Goal: Check status: Check status

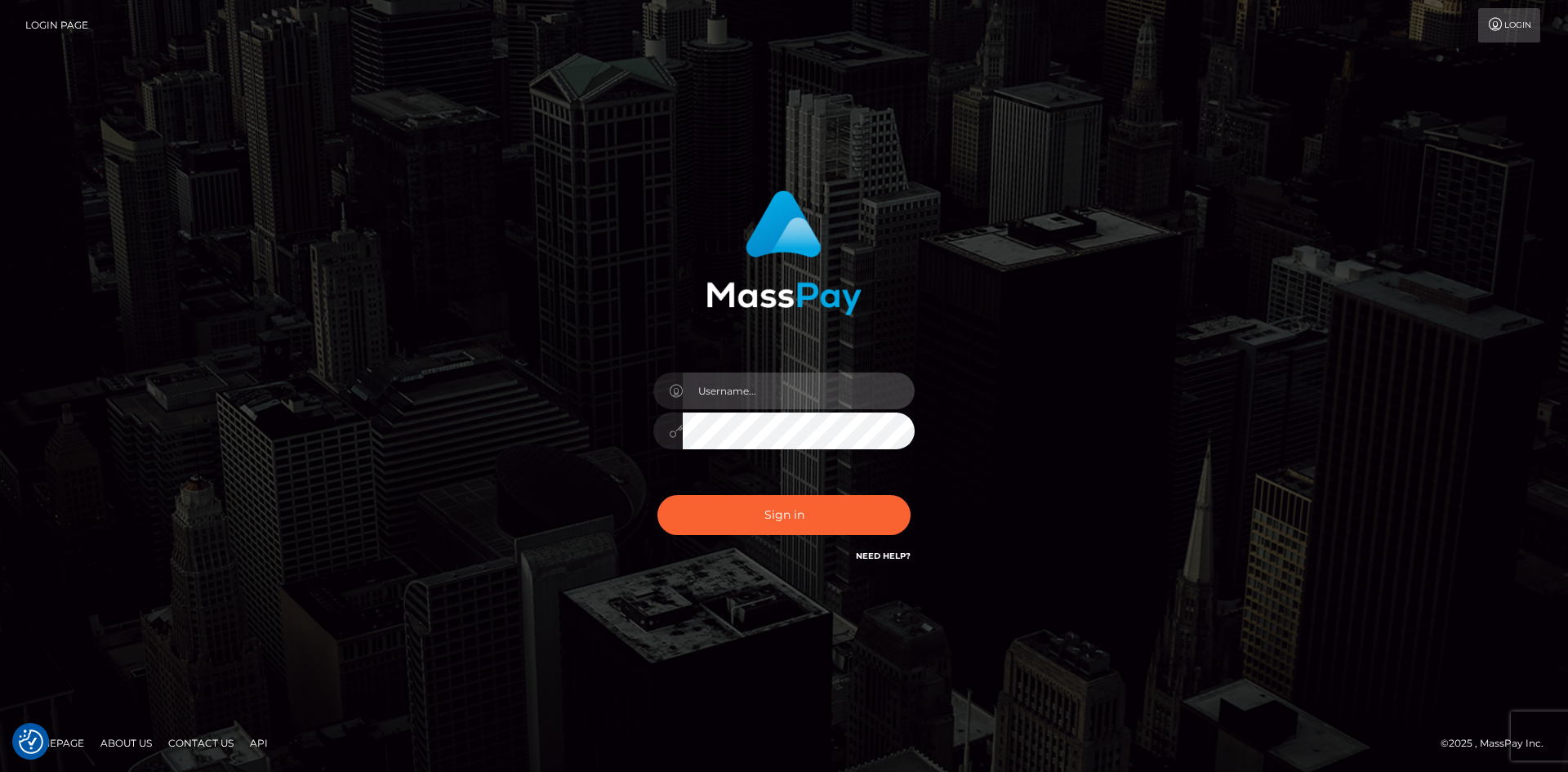
click at [779, 391] on input "text" at bounding box center [798, 391] width 232 height 37
type input "Maia"
click at [323, 308] on div "Maia Sign in" at bounding box center [784, 386] width 931 height 416
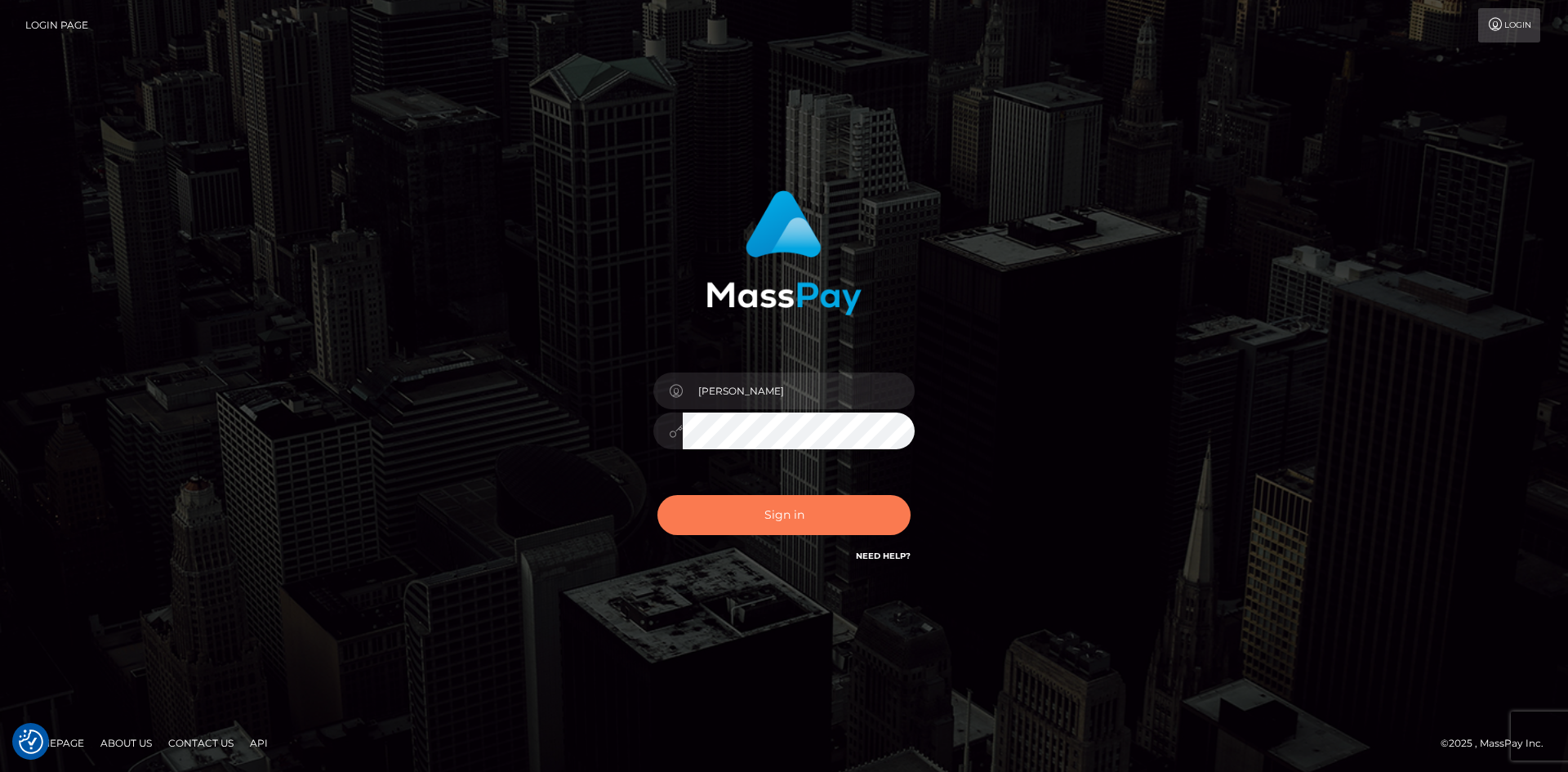
click at [774, 514] on button "Sign in" at bounding box center [784, 515] width 253 height 40
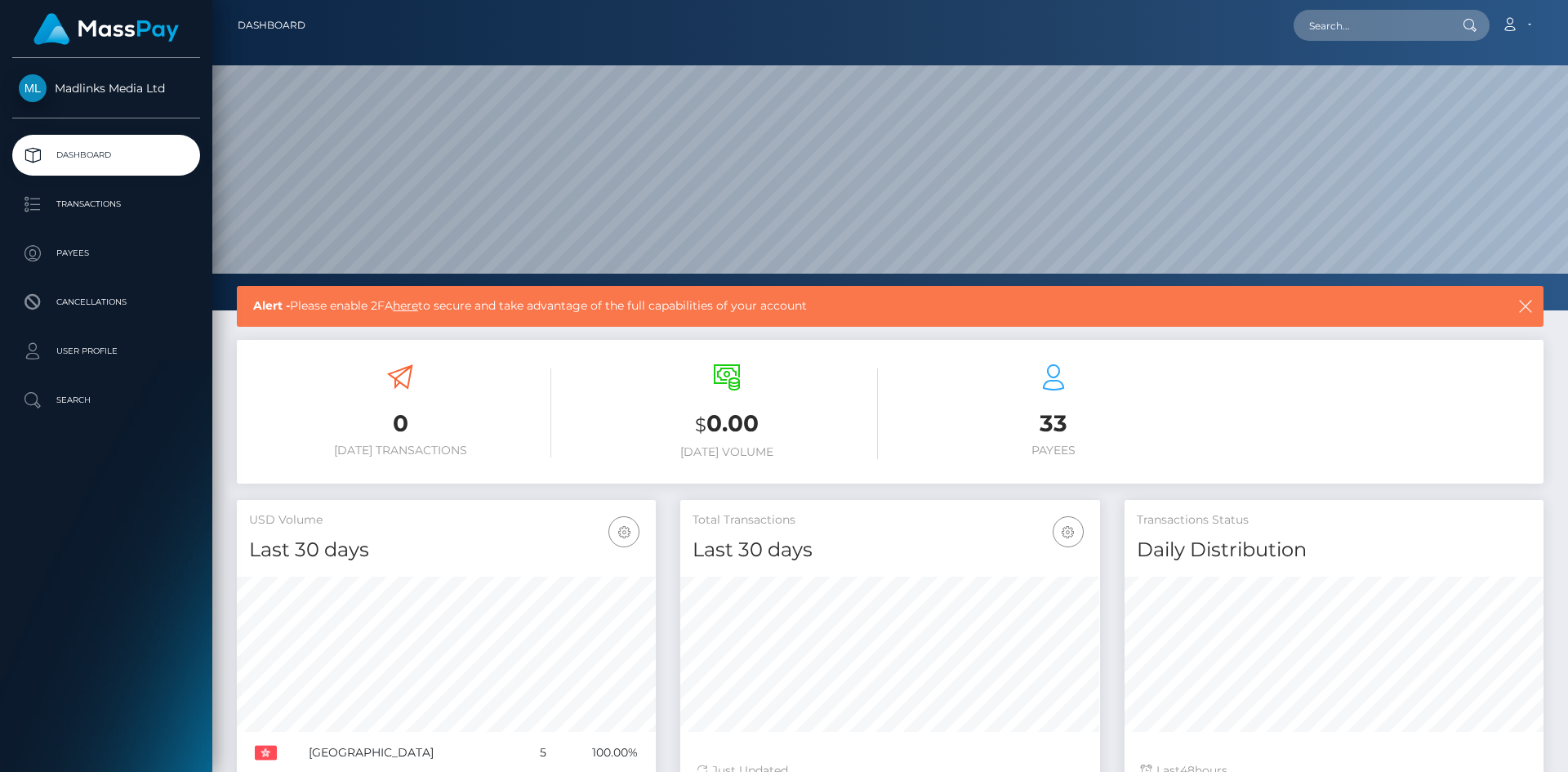
scroll to position [290, 420]
click at [87, 205] on p "Transactions" at bounding box center [106, 204] width 175 height 24
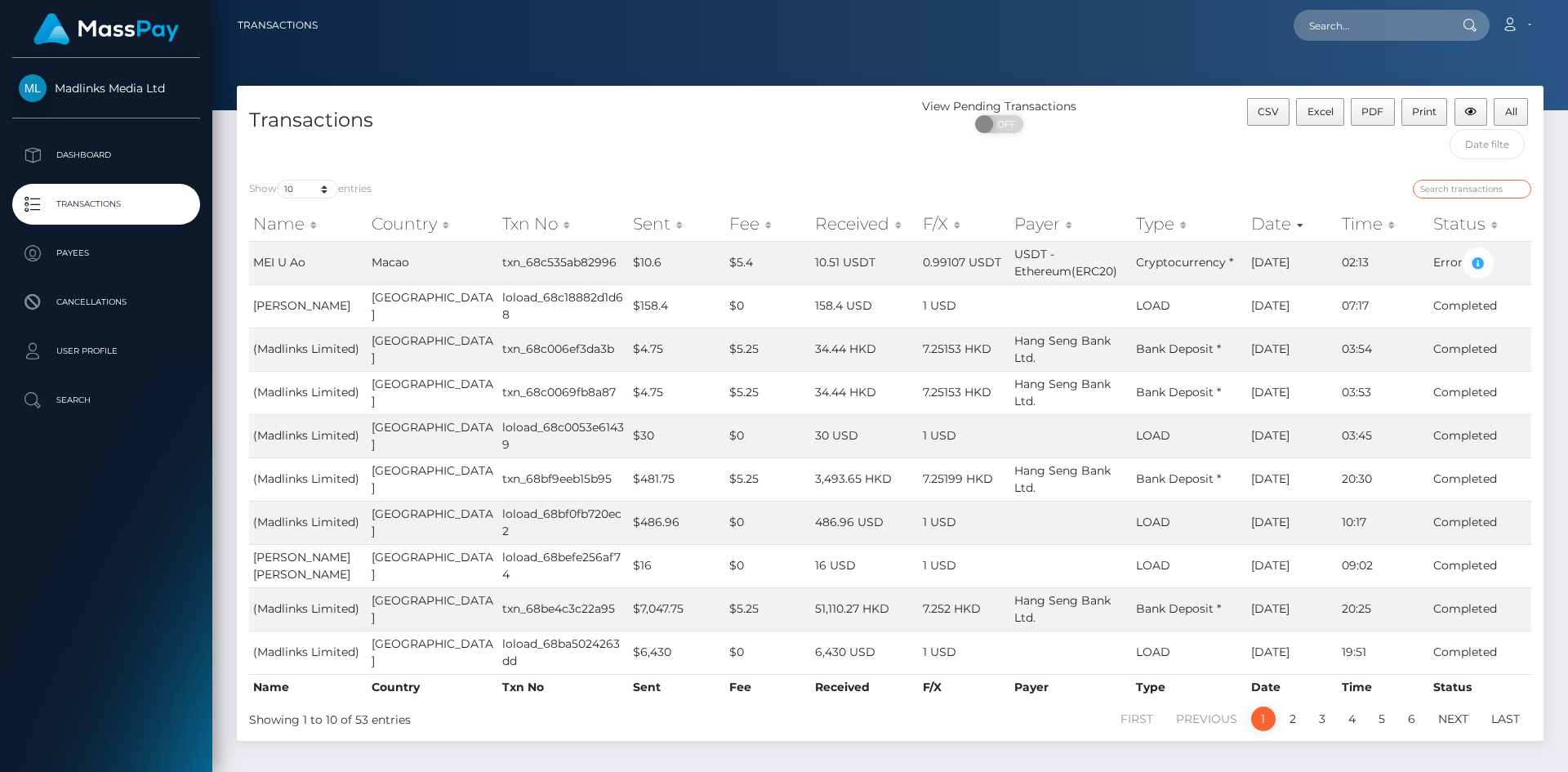
click at [1441, 184] on input "search" at bounding box center [1472, 189] width 119 height 19
click at [1274, 191] on div at bounding box center [1217, 190] width 629 height 23
click at [1422, 188] on input "search" at bounding box center [1472, 189] width 119 height 19
paste input "payout_c837ad50-8892-11f0-8023-0266f44cc279"
type input "payout_c837ad50-8892-11f0-8023-0266f44cc279"
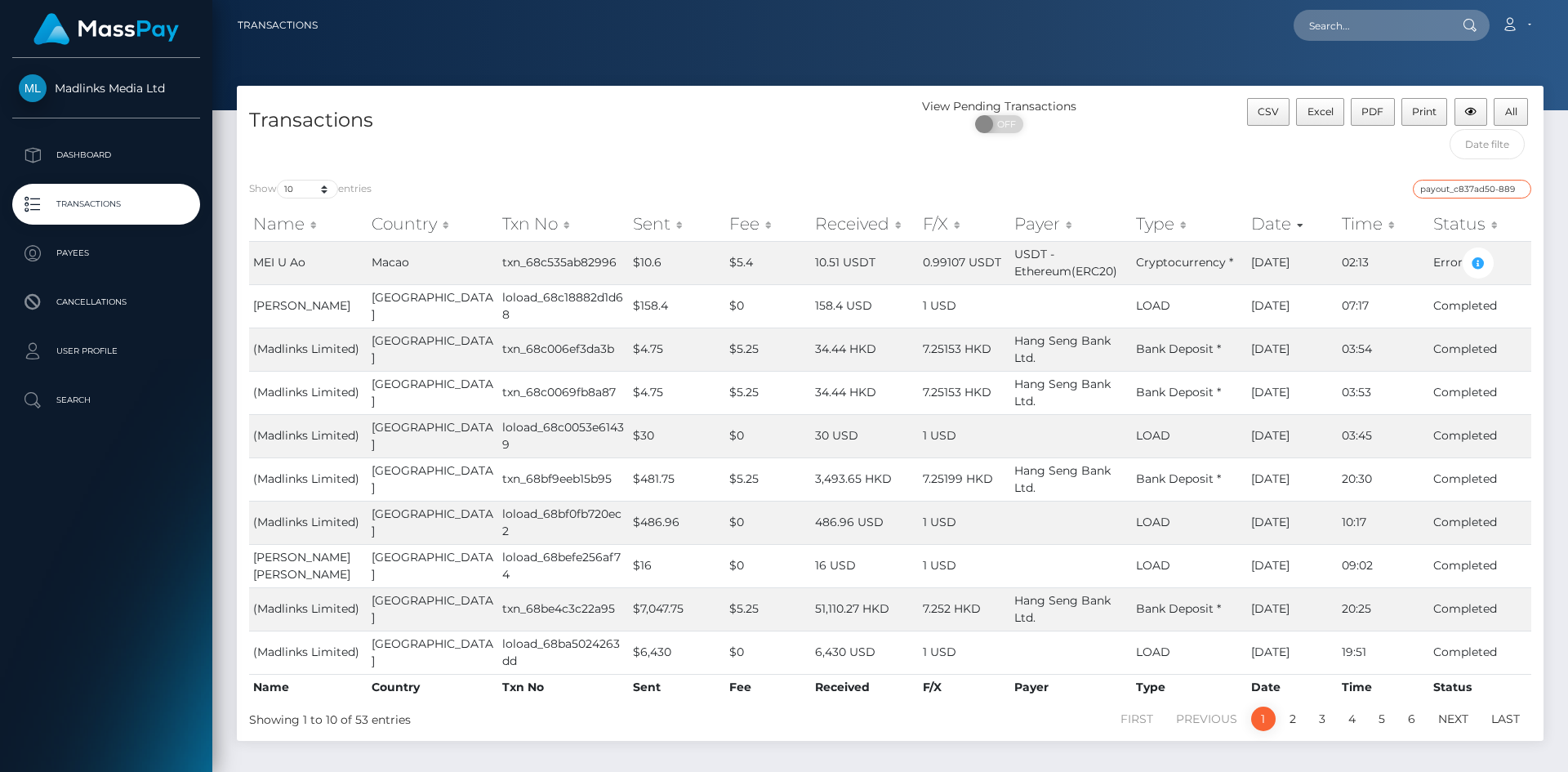
scroll to position [0, 107]
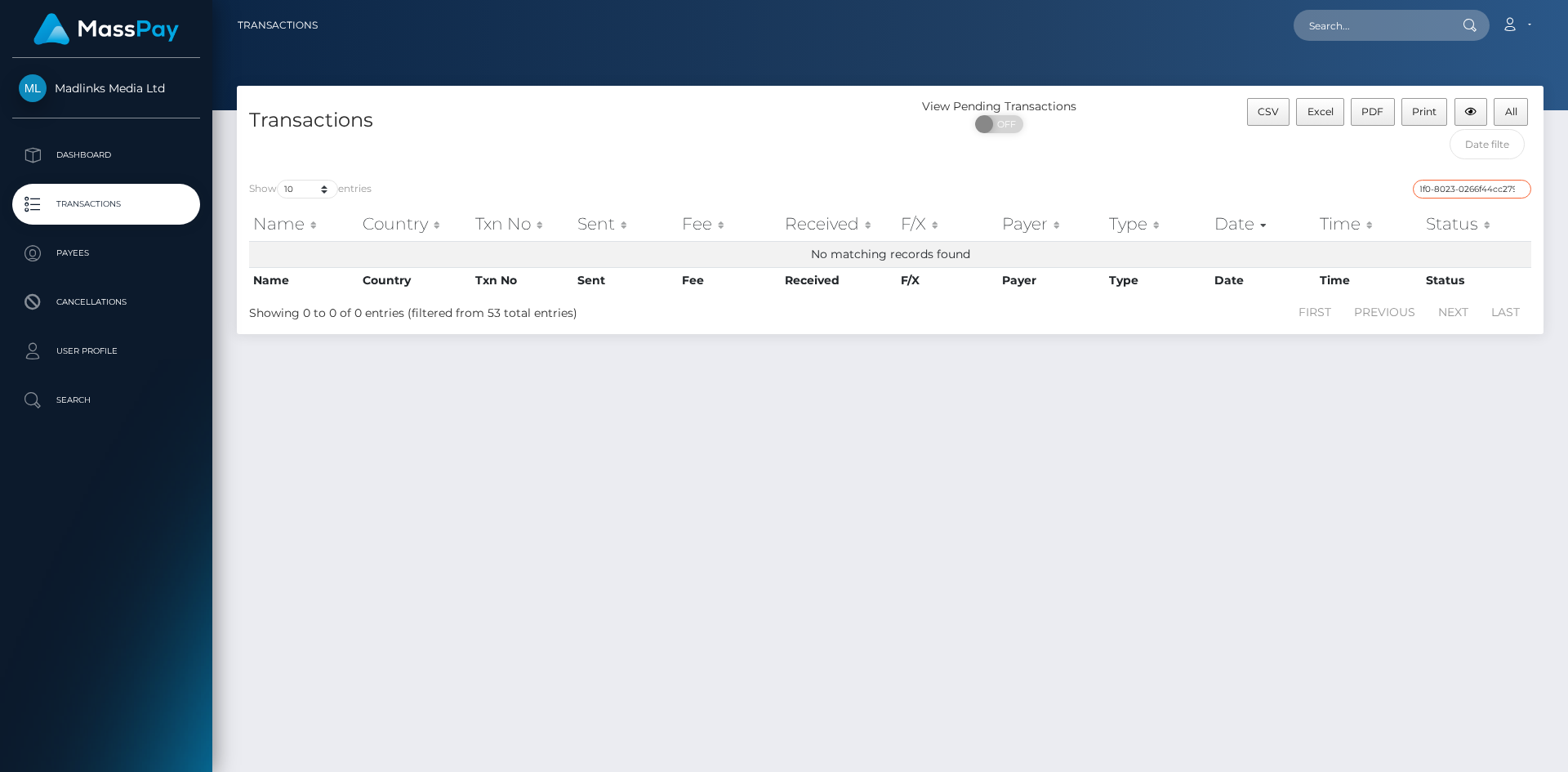
click at [1425, 187] on input "payout_c837ad50-8892-11f0-8023-0266f44cc279" at bounding box center [1472, 189] width 119 height 19
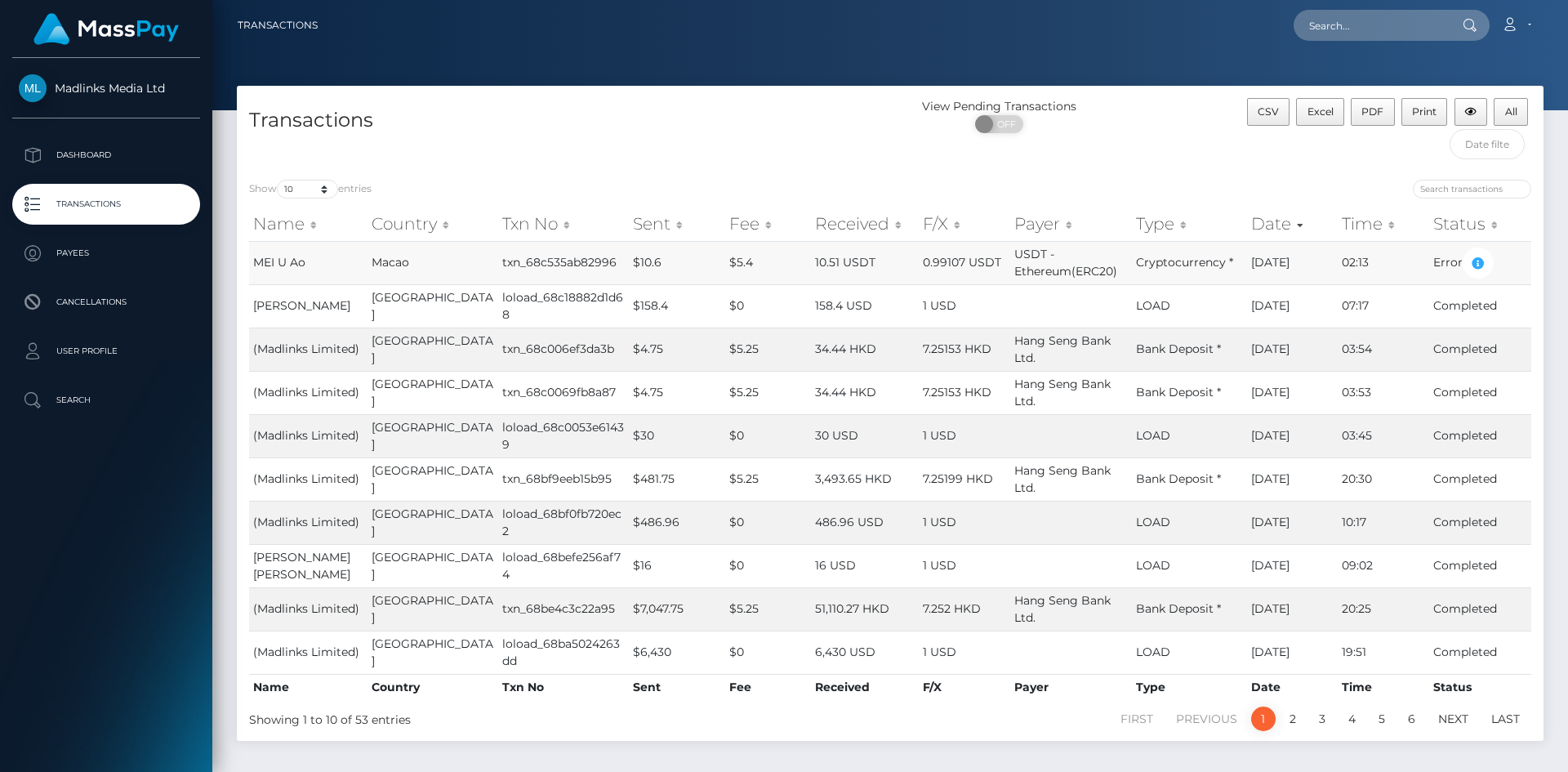
click at [369, 263] on td "Macao" at bounding box center [432, 262] width 131 height 43
click at [648, 173] on div "Show 10 25 50 100 250 500 1,000 3,500 entries Name Country Txn No Sent Fee Rece…" at bounding box center [890, 454] width 1307 height 573
drag, startPoint x: 251, startPoint y: 266, endPoint x: 315, endPoint y: 265, distance: 64.0
click at [315, 265] on td "MEI U Ao" at bounding box center [308, 262] width 119 height 43
copy span "MEI U Ao"
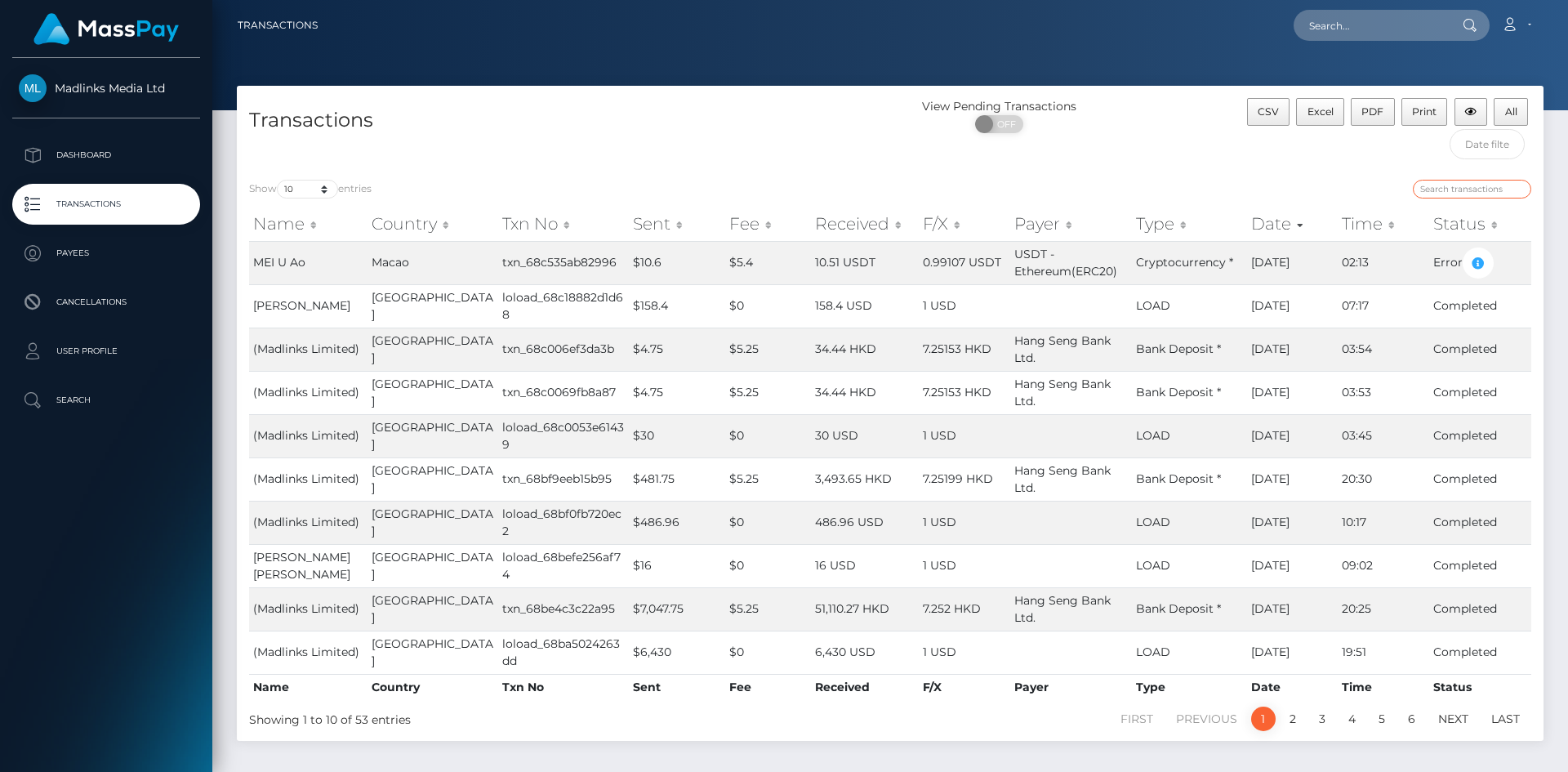
click at [1443, 191] on input "search" at bounding box center [1472, 189] width 119 height 19
paste input "MEI U Ao"
type input "MEI U Ao"
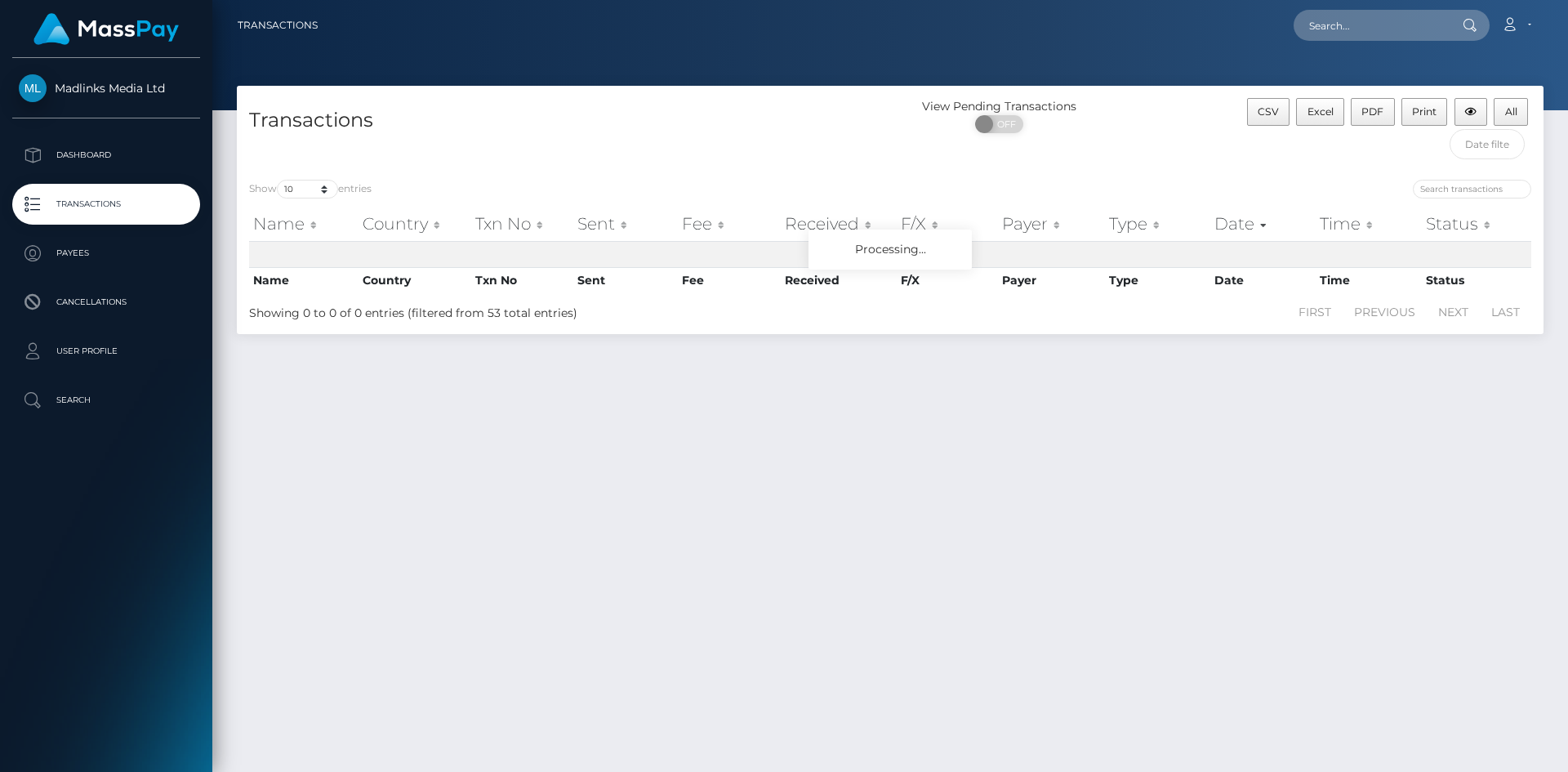
click at [1201, 158] on div "View Pending Transactions ON OFF" at bounding box center [1053, 132] width 327 height 69
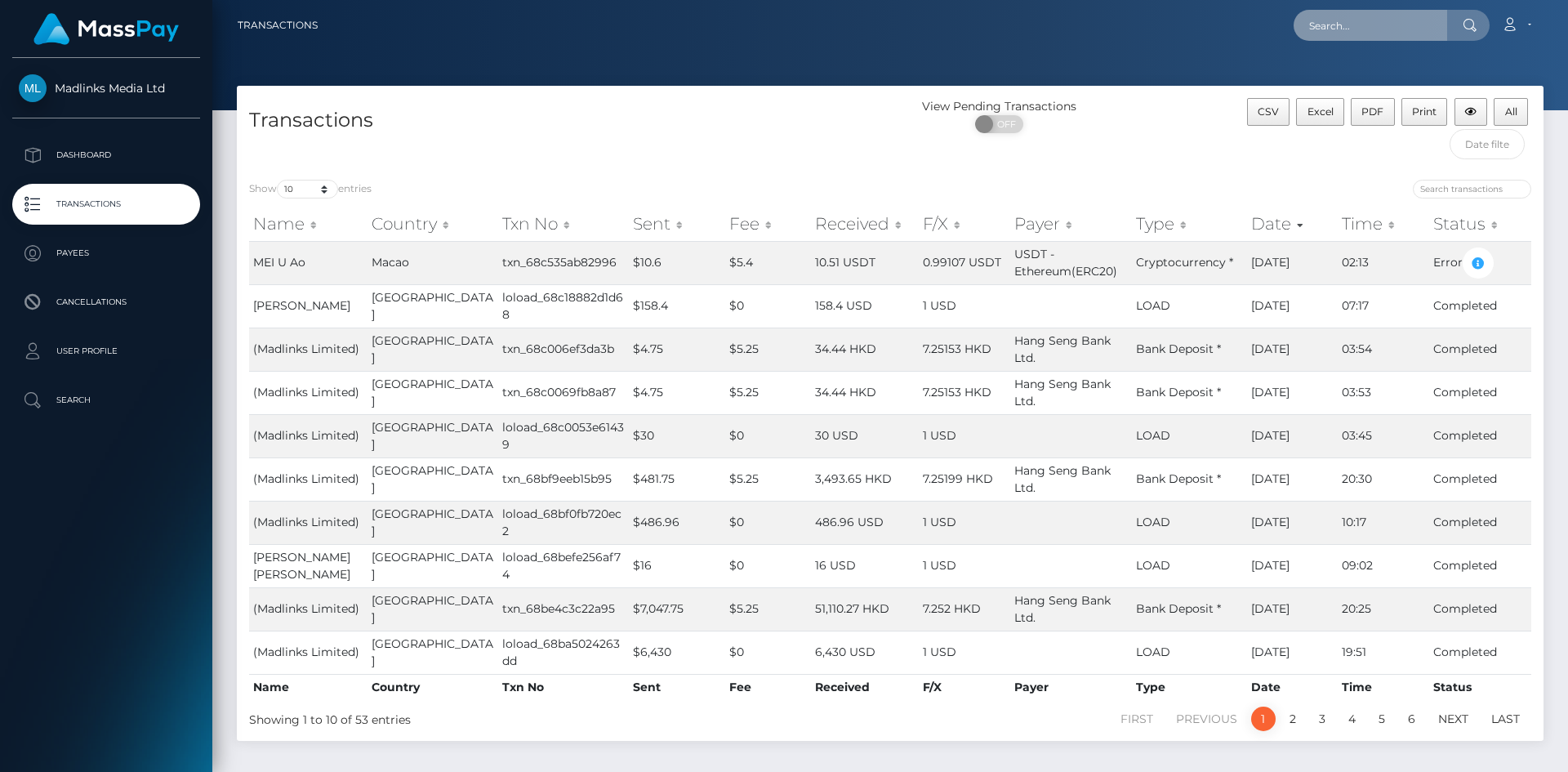
click at [1357, 28] on input "text" at bounding box center [1370, 25] width 153 height 31
paste input "MEI U Ao"
type input "MEI U Ao"
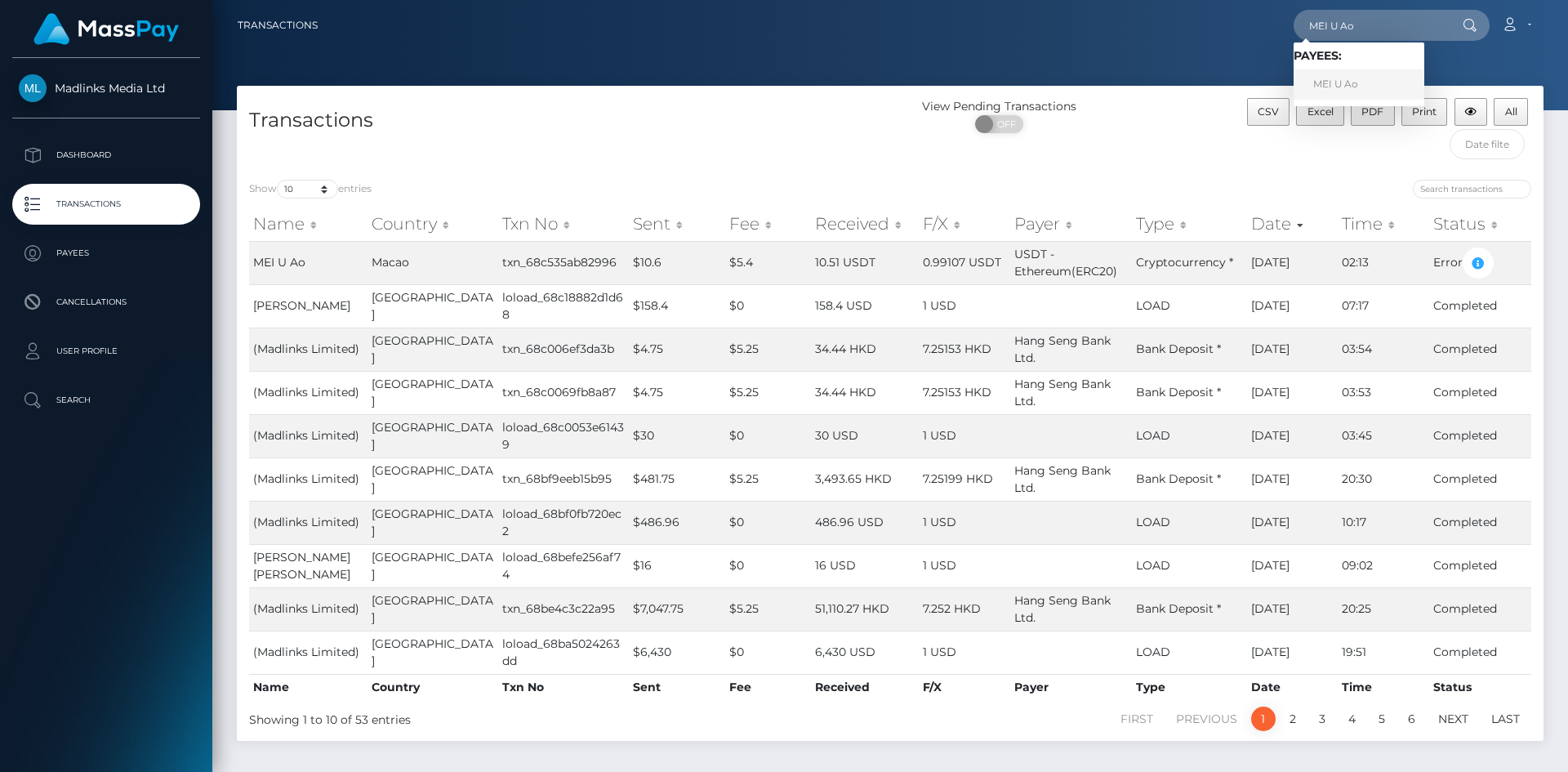
click at [1351, 73] on link "MEI U Ao" at bounding box center [1358, 84] width 131 height 30
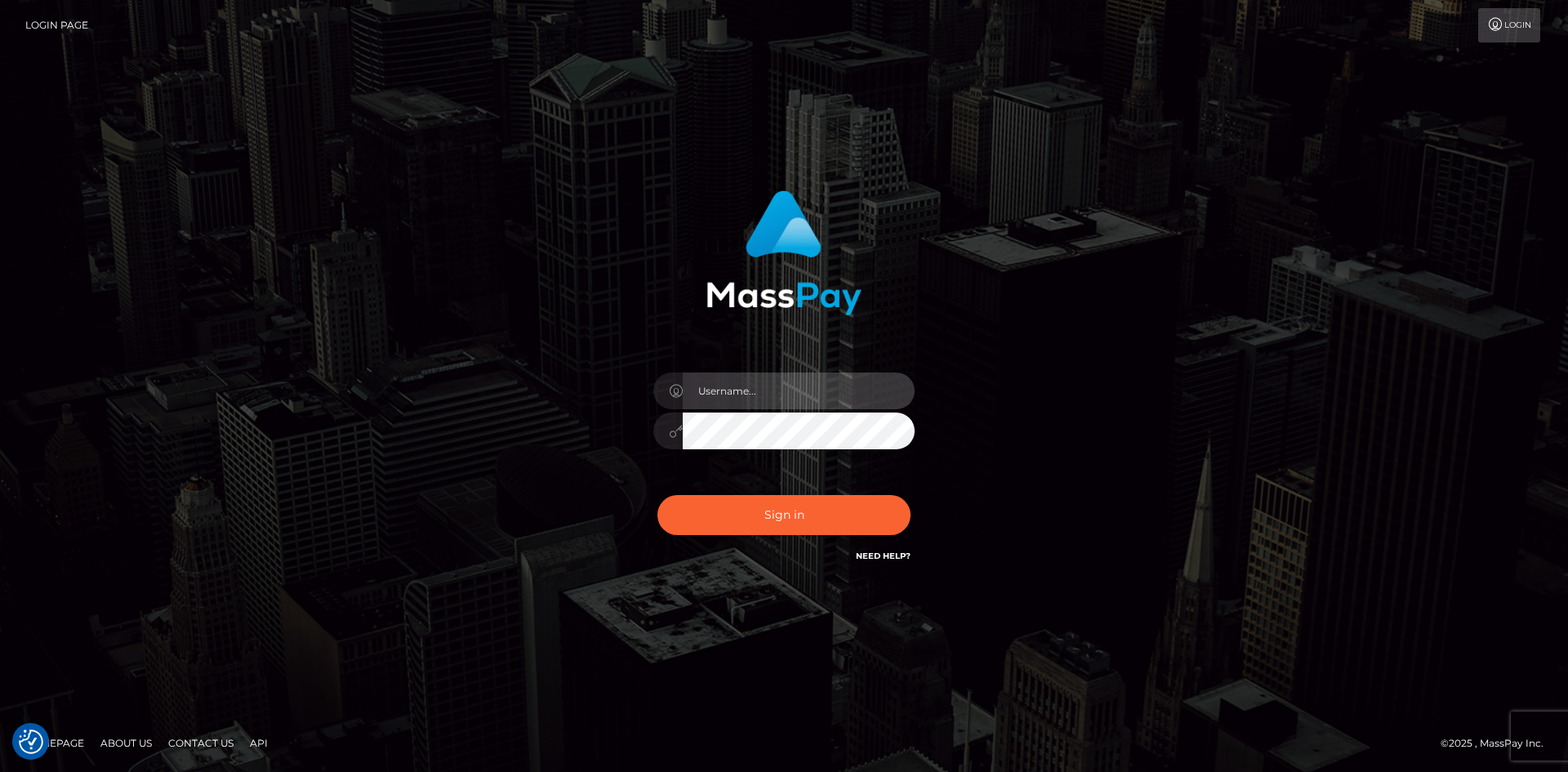
click at [713, 392] on input "text" at bounding box center [798, 391] width 232 height 37
type input "Maia"
click at [315, 144] on div "Maia Sign in" at bounding box center [784, 386] width 1568 height 661
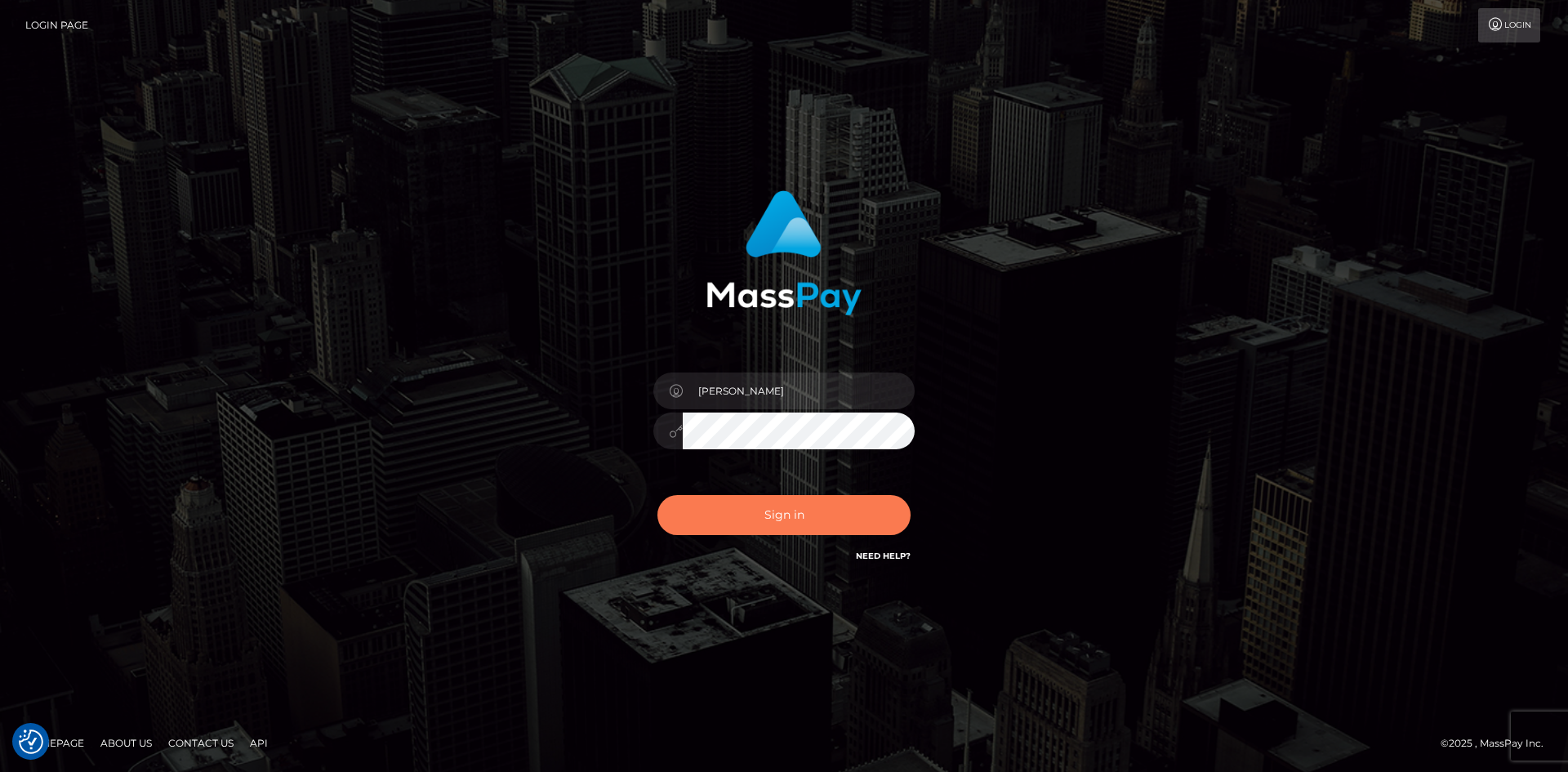
click at [808, 512] on button "Sign in" at bounding box center [784, 515] width 253 height 40
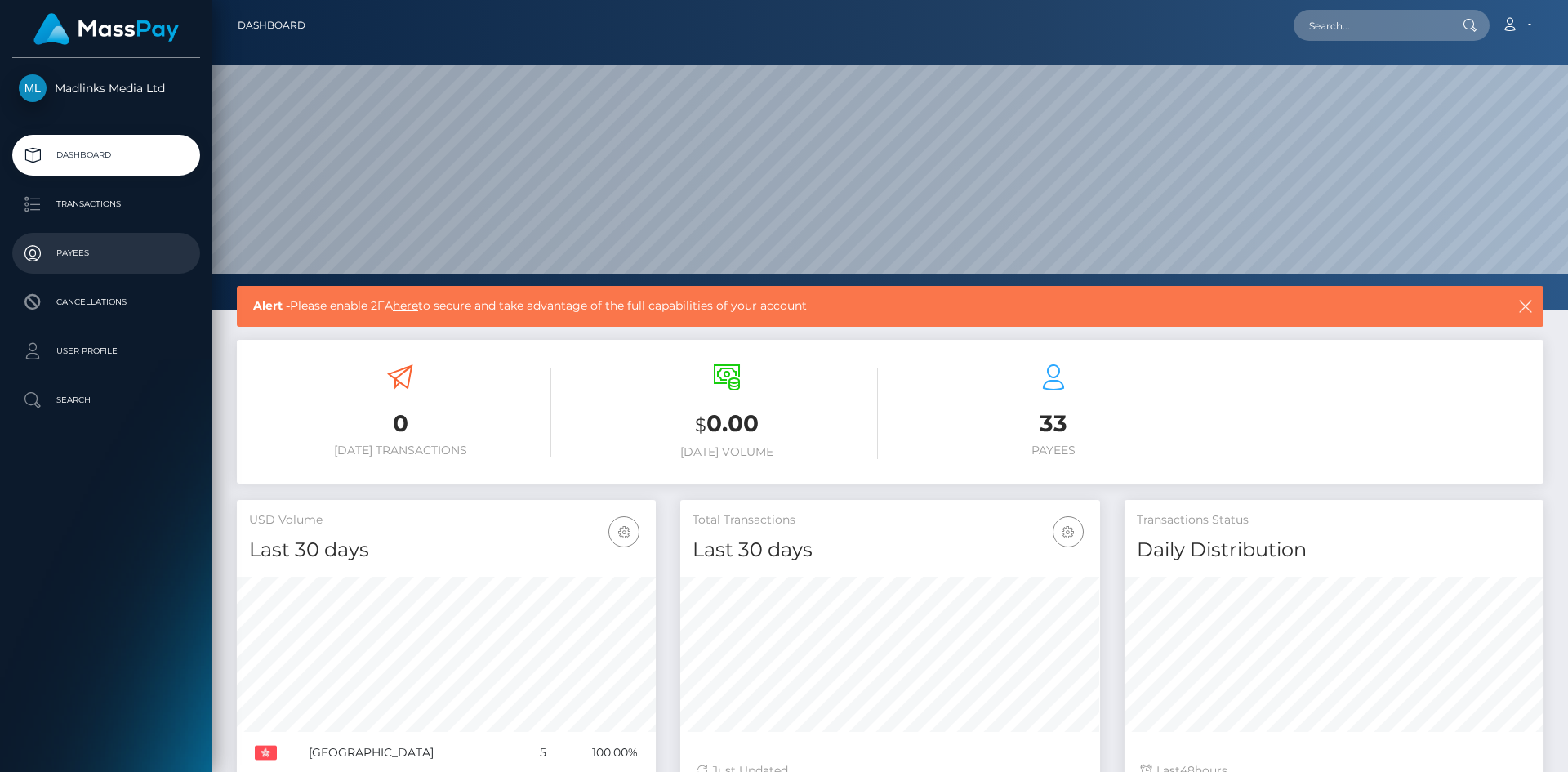
scroll to position [290, 420]
click at [70, 204] on p "Transactions" at bounding box center [106, 204] width 175 height 24
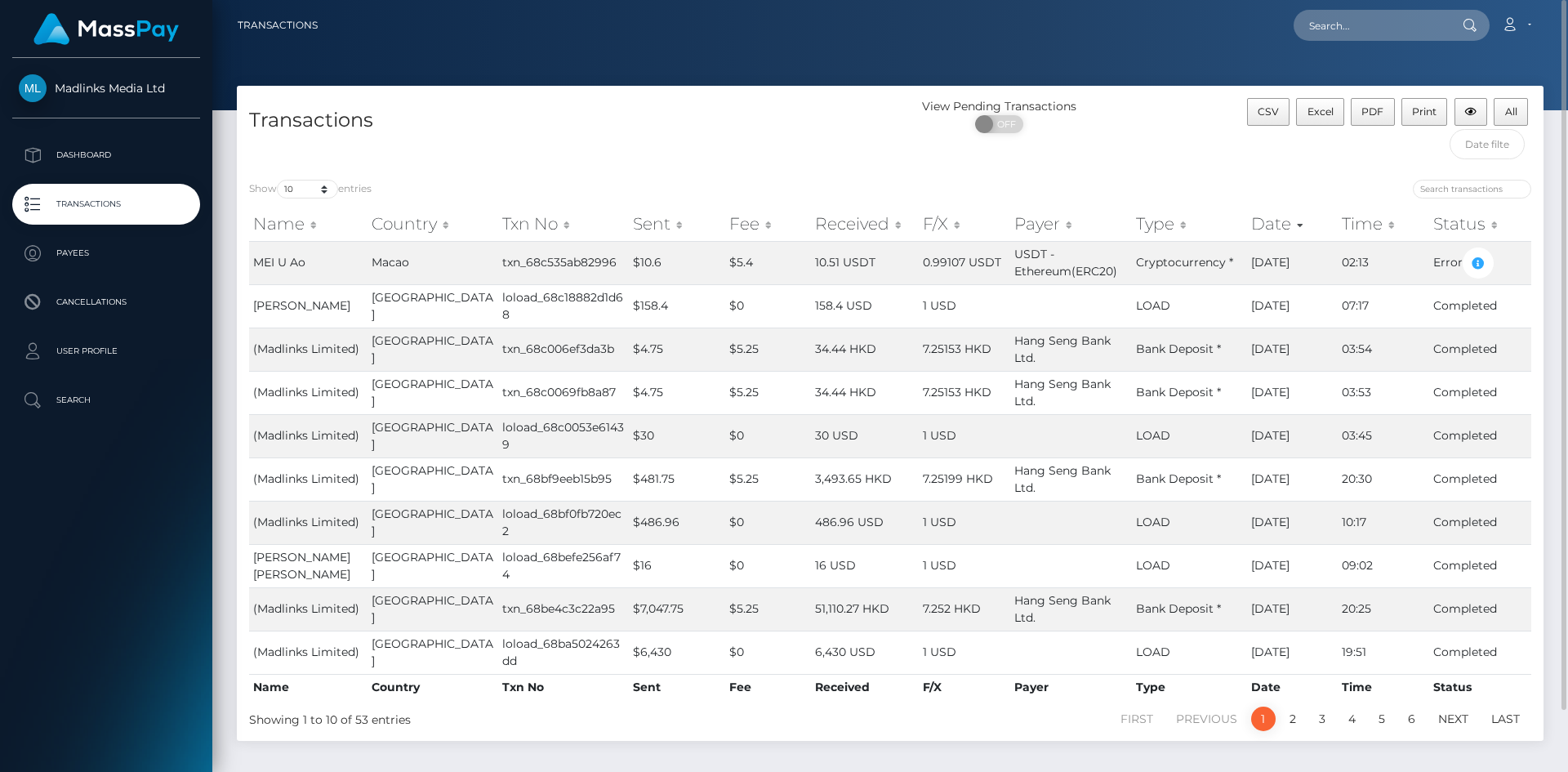
click at [1183, 162] on div "View Pending Transactions ON OFF" at bounding box center [1053, 132] width 327 height 69
drag, startPoint x: 1432, startPoint y: 300, endPoint x: 1499, endPoint y: 307, distance: 67.4
click at [1499, 307] on td "Completed" at bounding box center [1480, 306] width 102 height 43
copy td "Completed"
click at [1454, 181] on input "search" at bounding box center [1472, 189] width 119 height 19
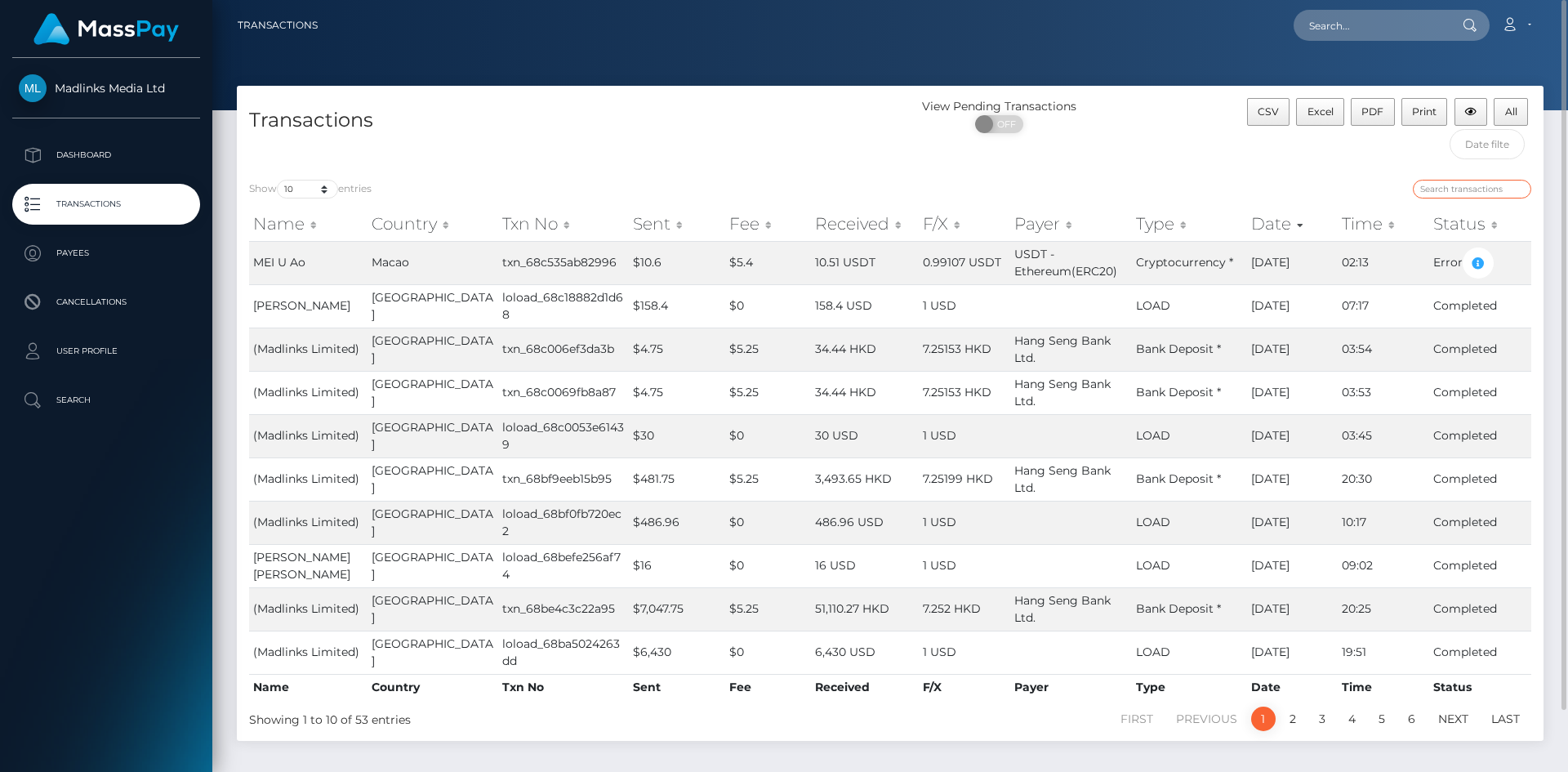
paste input "Completed"
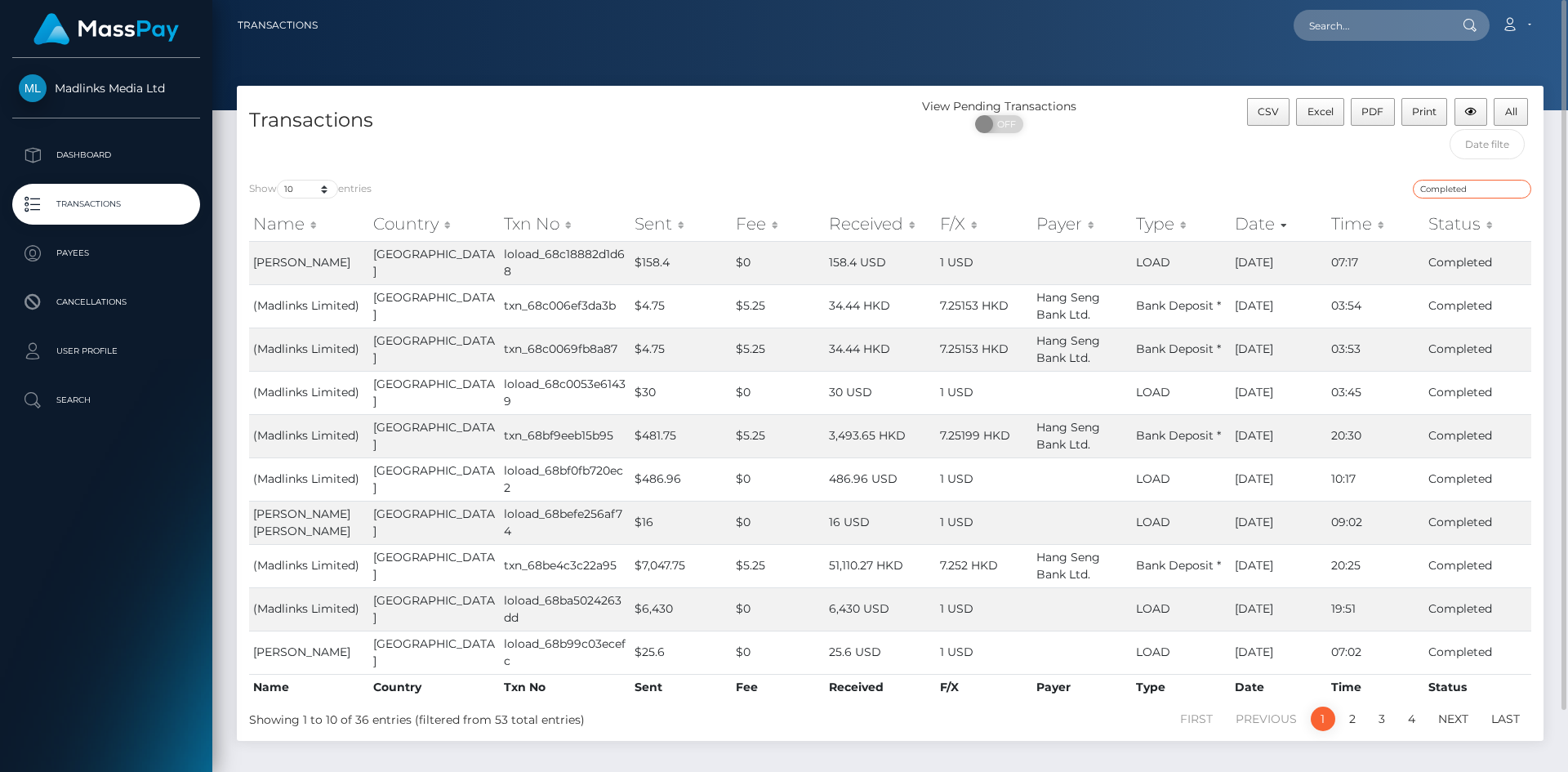
click at [1454, 181] on input "Completed" at bounding box center [1472, 189] width 119 height 19
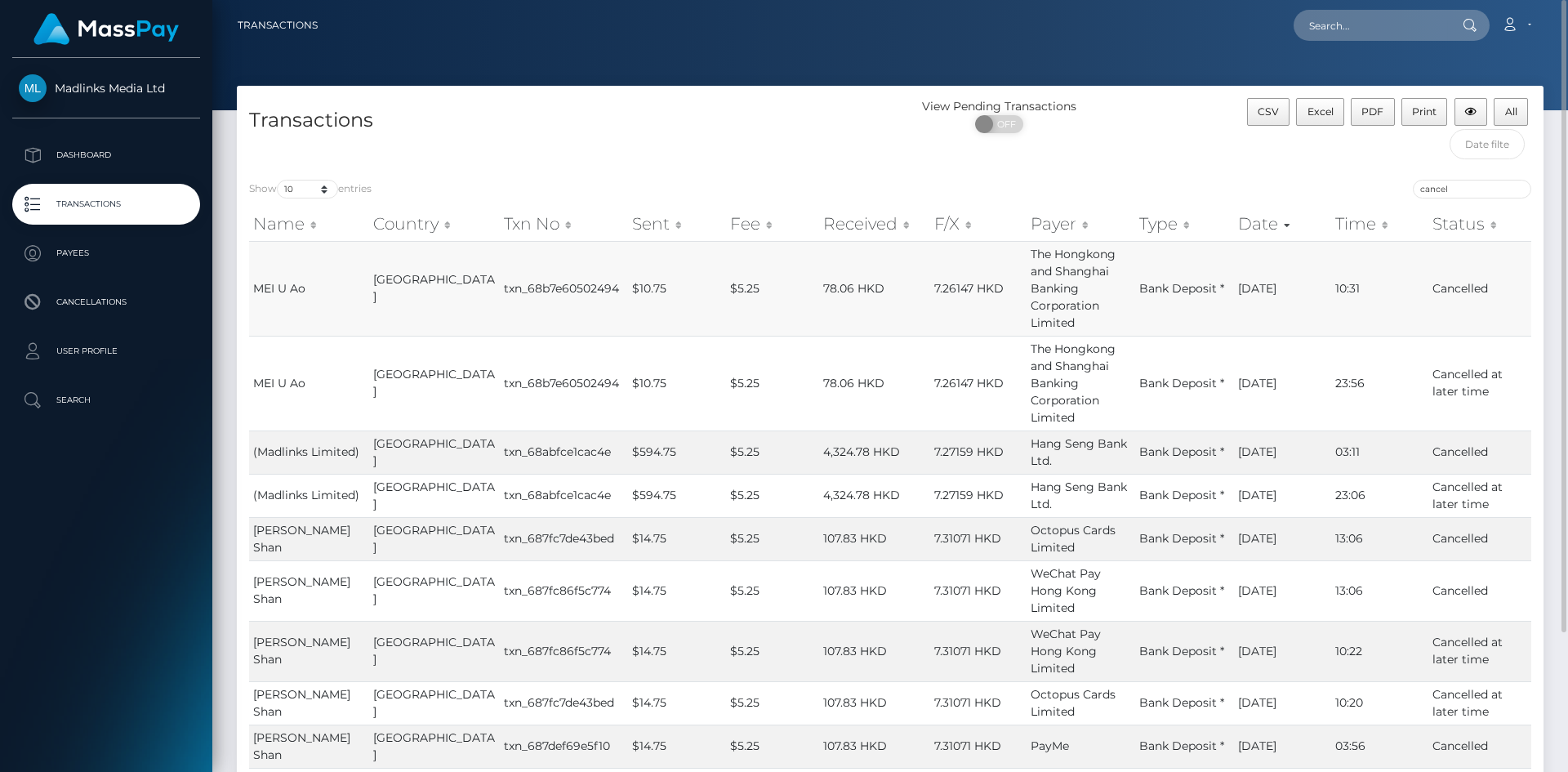
click at [1453, 287] on td "Cancelled" at bounding box center [1480, 288] width 103 height 95
drag, startPoint x: 495, startPoint y: 286, endPoint x: 584, endPoint y: 286, distance: 89.0
click at [584, 286] on td "txn_68b7e60502494" at bounding box center [563, 288] width 127 height 95
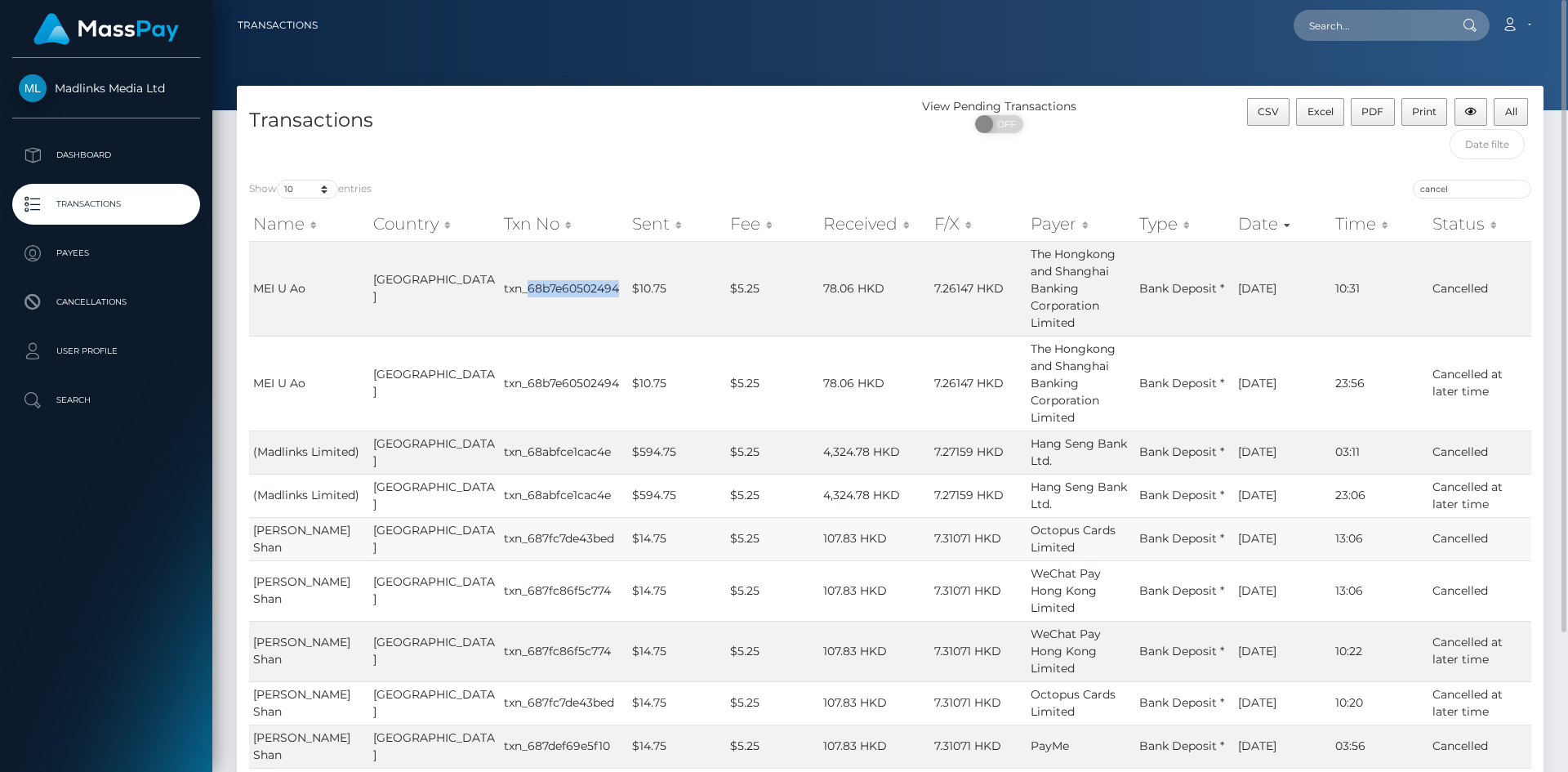
copy td "68b7e60502494"
click at [1448, 200] on div "cancel" at bounding box center [1217, 190] width 629 height 23
click at [1457, 189] on input "cancel" at bounding box center [1472, 189] width 119 height 19
paste input "txn_68b7e60502494"
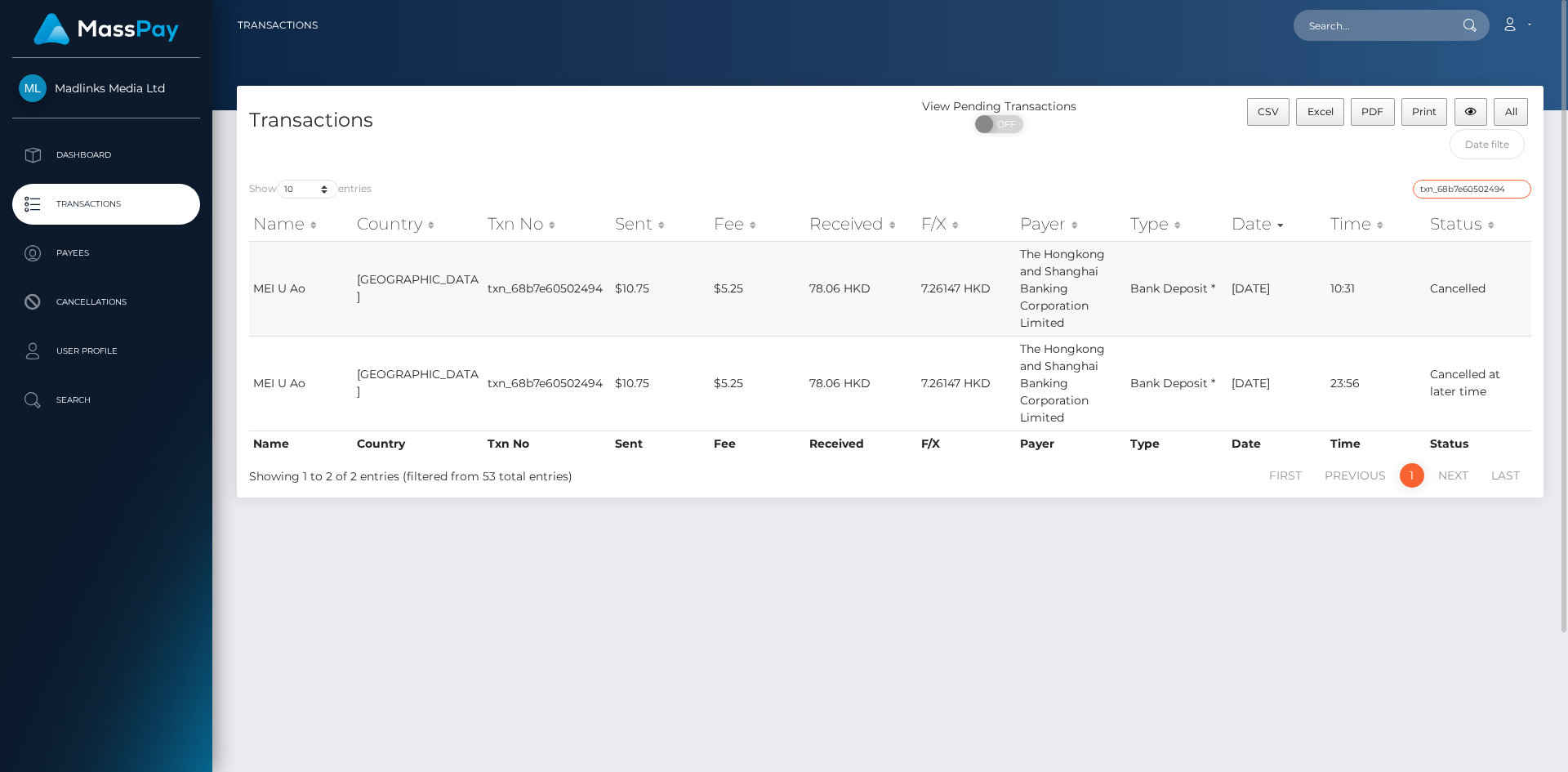
type input "txn_68b7e60502494"
click at [1442, 291] on td "Cancelled" at bounding box center [1478, 288] width 105 height 95
click at [941, 536] on div "Transactions View Pending Transactions ON OFF CSV Excel PDF Print All Show 10 2…" at bounding box center [890, 421] width 1356 height 671
click at [499, 285] on td "txn_68b7e60502494" at bounding box center [547, 288] width 128 height 95
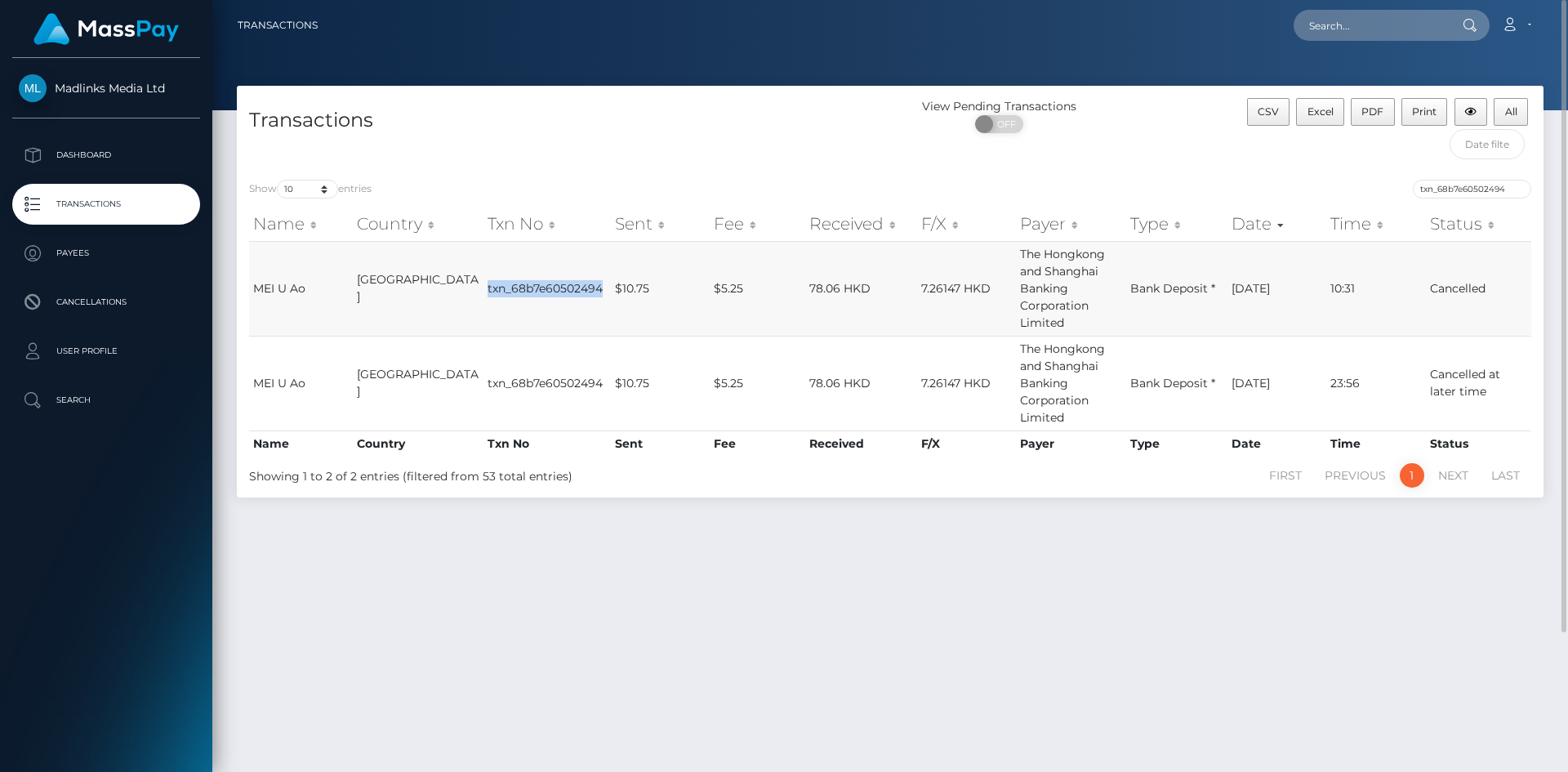
click at [499, 285] on td "txn_68b7e60502494" at bounding box center [547, 288] width 128 height 95
copy td "txn_68b7e60502494"
click at [1481, 190] on input "txn_68b7e60502494" at bounding box center [1472, 189] width 119 height 19
drag, startPoint x: 256, startPoint y: 285, endPoint x: 324, endPoint y: 285, distance: 68.0
click at [324, 285] on td "MEI U Ao" at bounding box center [301, 288] width 104 height 95
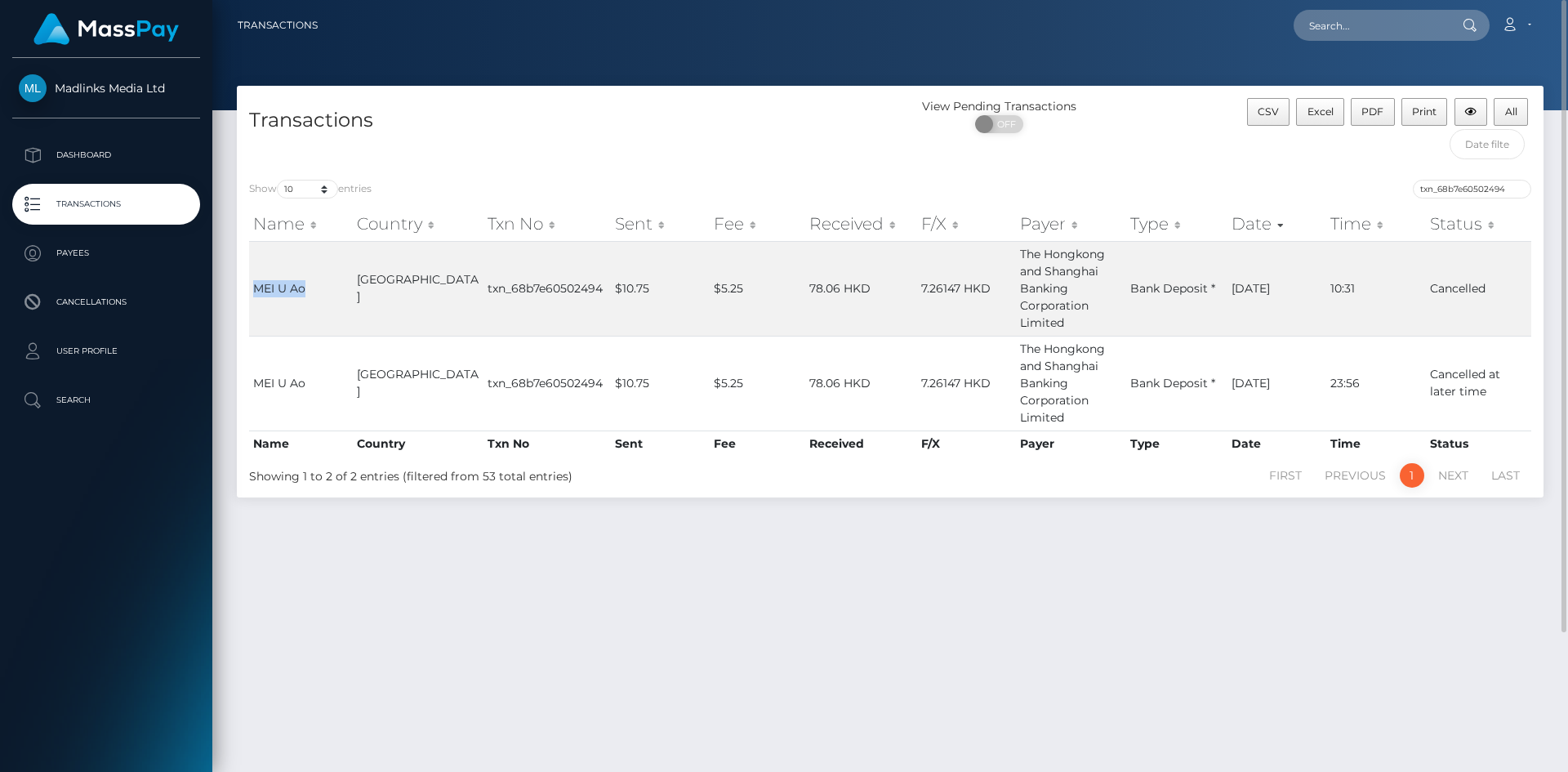
copy span "MEI U Ao"
click at [1329, 22] on input "text" at bounding box center [1370, 25] width 153 height 31
paste input "MEI U Ao"
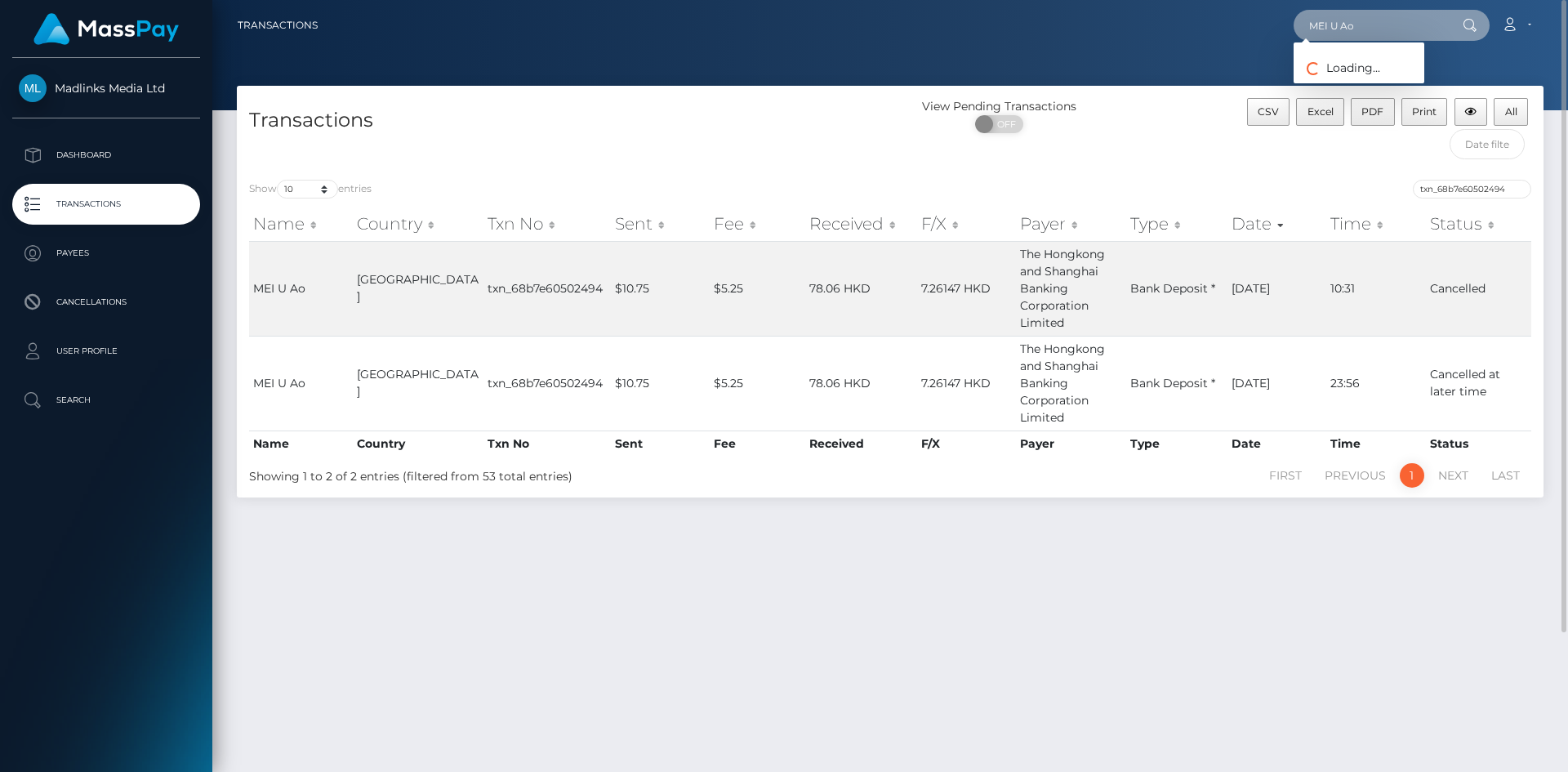
type input "MEI U Ao"
click at [1330, 88] on link "MEI U Ao" at bounding box center [1358, 84] width 131 height 30
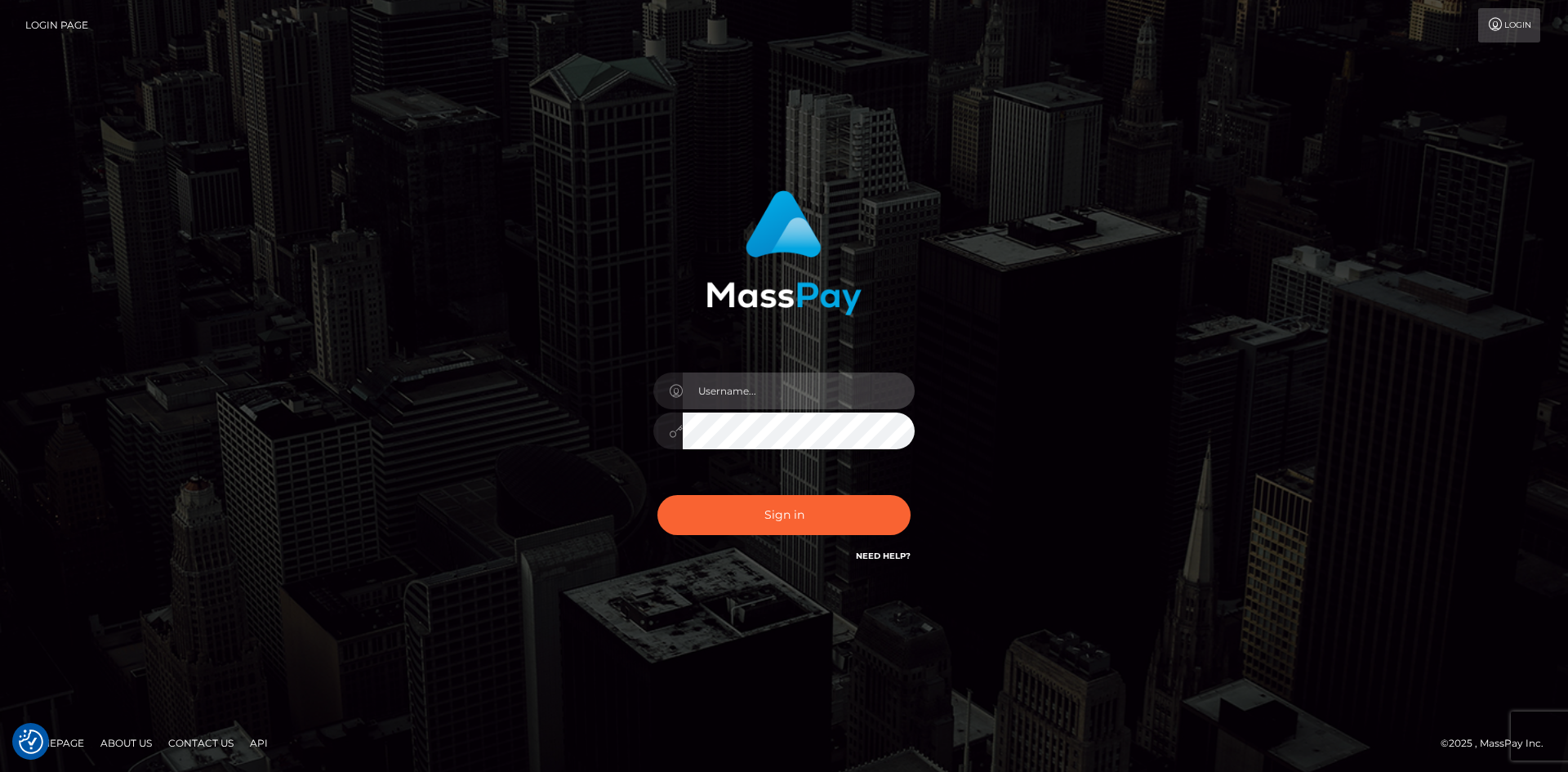
click at [742, 397] on input "text" at bounding box center [798, 391] width 232 height 37
type input "[PERSON_NAME]"
drag, startPoint x: 441, startPoint y: 366, endPoint x: 610, endPoint y: 377, distance: 169.4
click at [454, 368] on div "[PERSON_NAME] Sign in" at bounding box center [784, 386] width 931 height 416
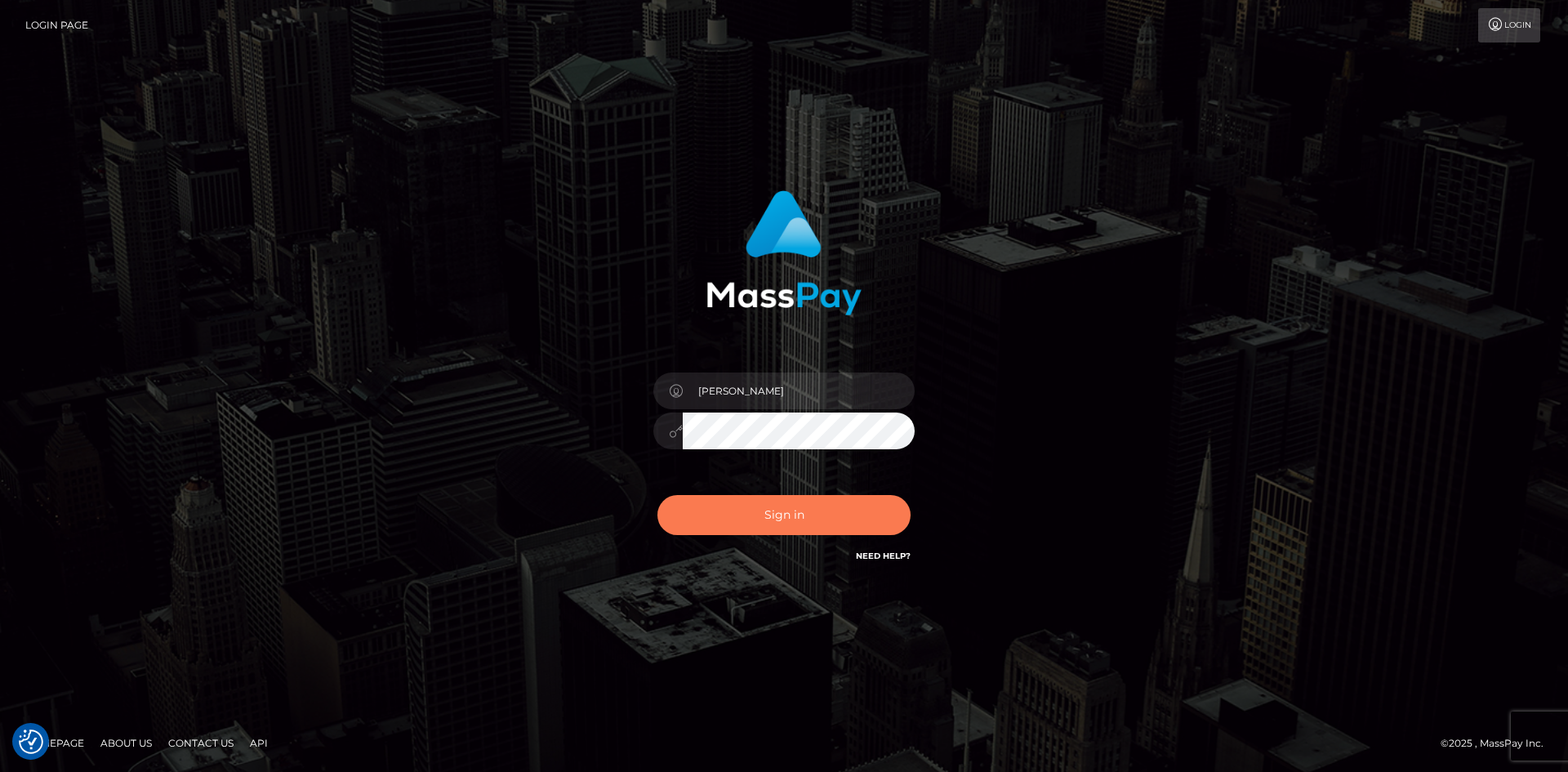
click at [782, 524] on button "Sign in" at bounding box center [784, 515] width 253 height 40
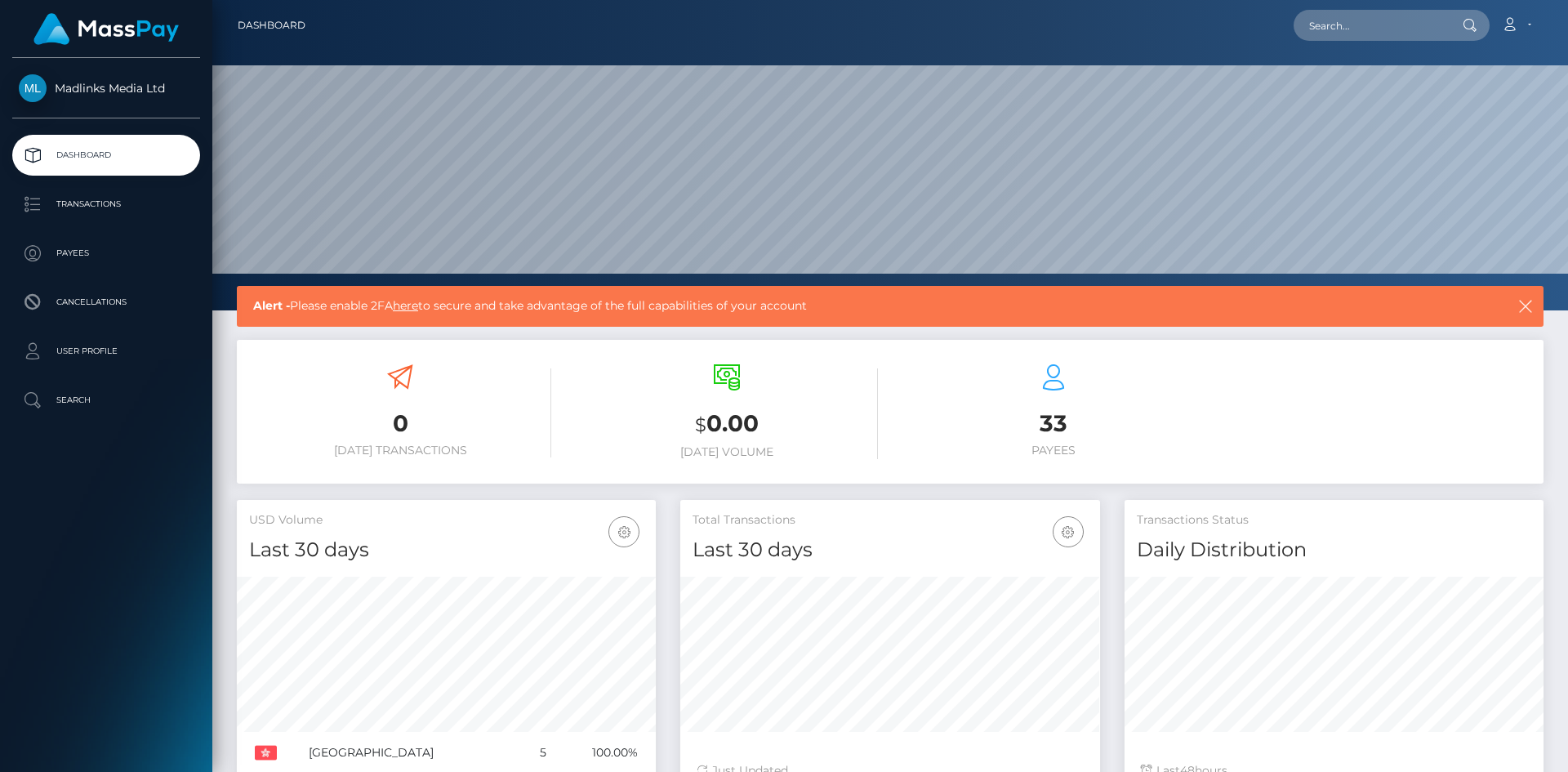
scroll to position [290, 420]
click at [116, 205] on p "Transactions" at bounding box center [106, 204] width 175 height 24
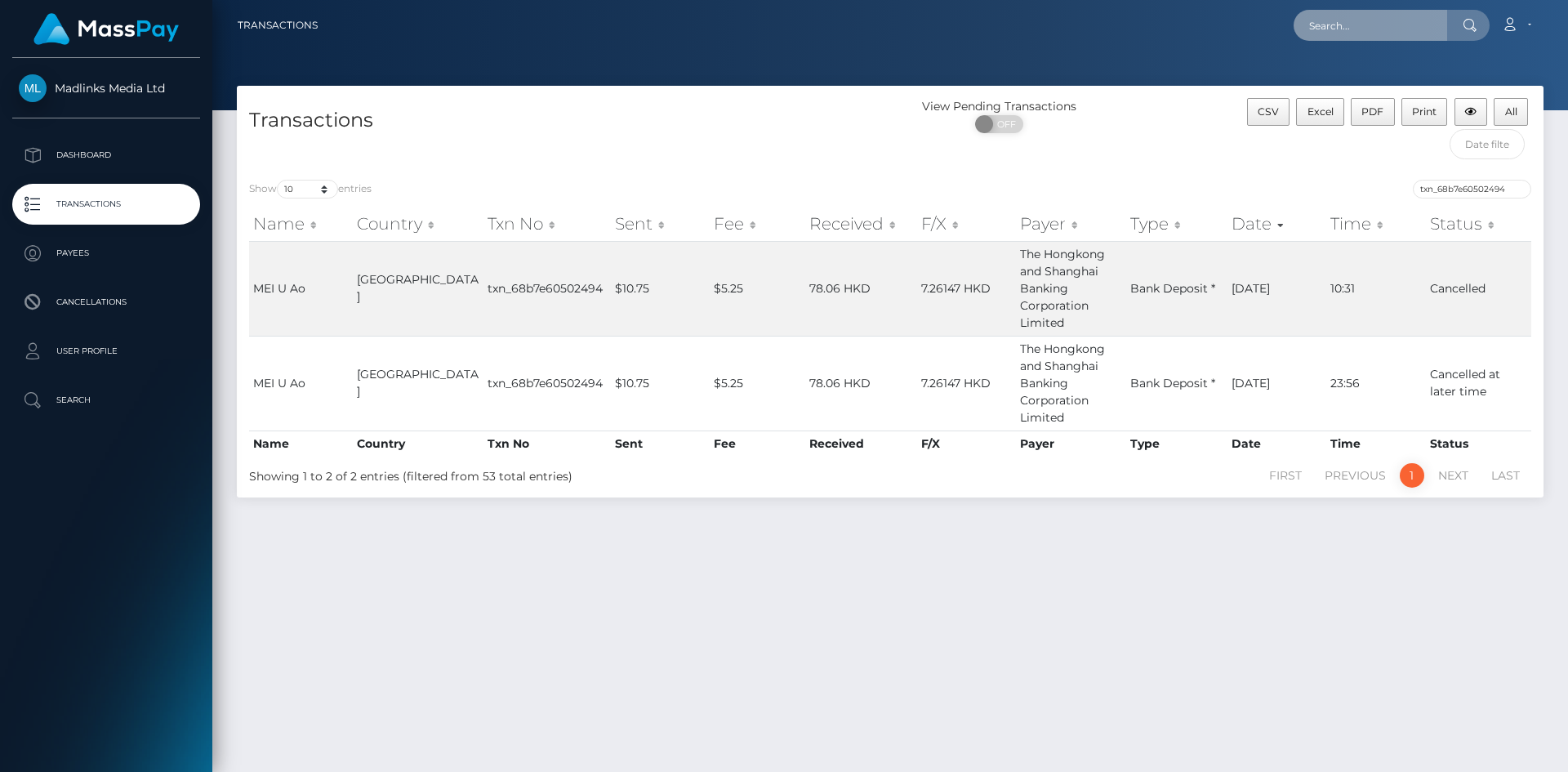
click at [1348, 26] on input "text" at bounding box center [1370, 25] width 153 height 31
click at [1108, 165] on div "View Pending Transactions ON OFF" at bounding box center [1053, 132] width 327 height 69
